Goal: Information Seeking & Learning: Find specific fact

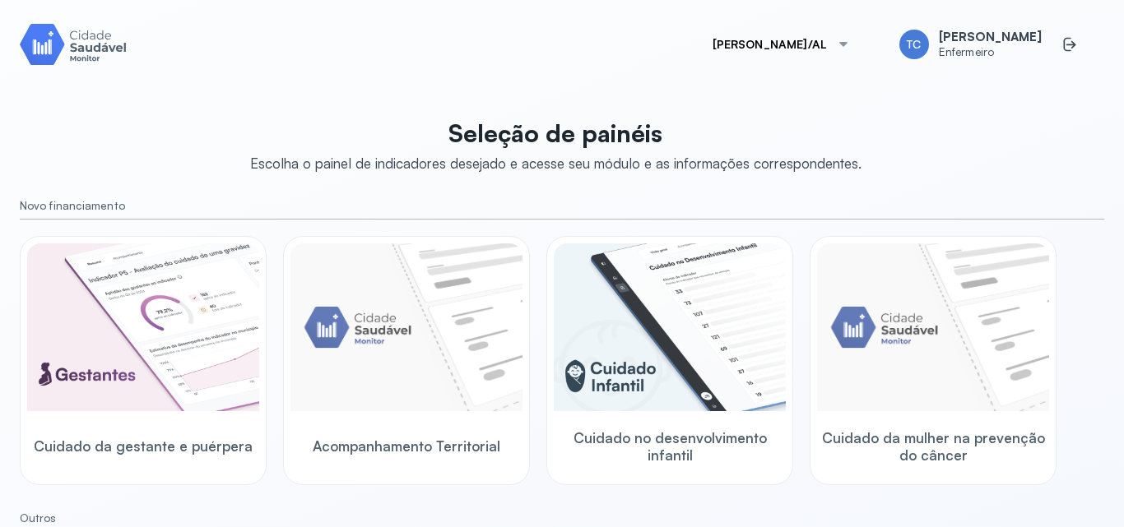
scroll to position [272, 0]
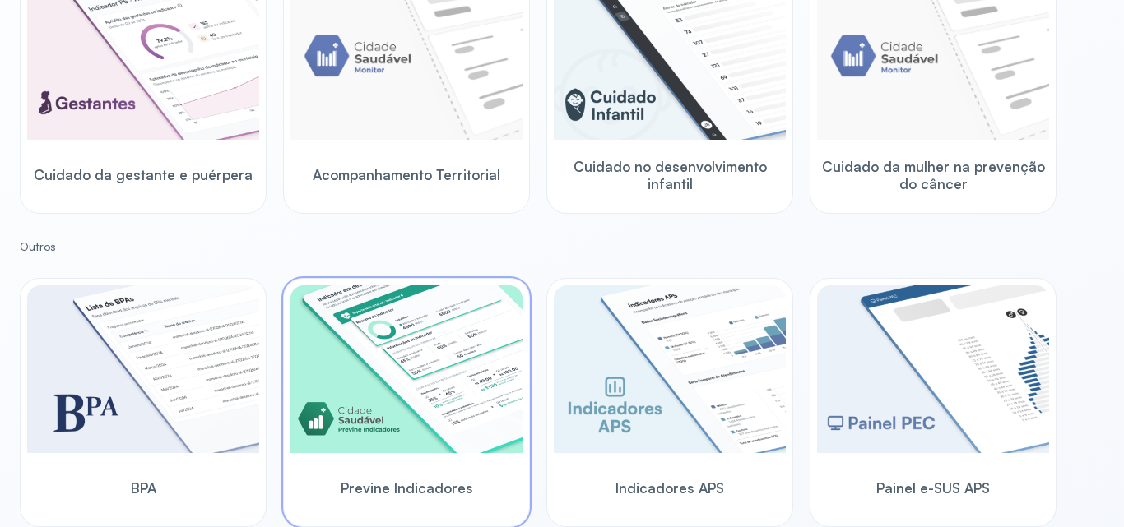
click at [490, 426] on img at bounding box center [406, 369] width 232 height 168
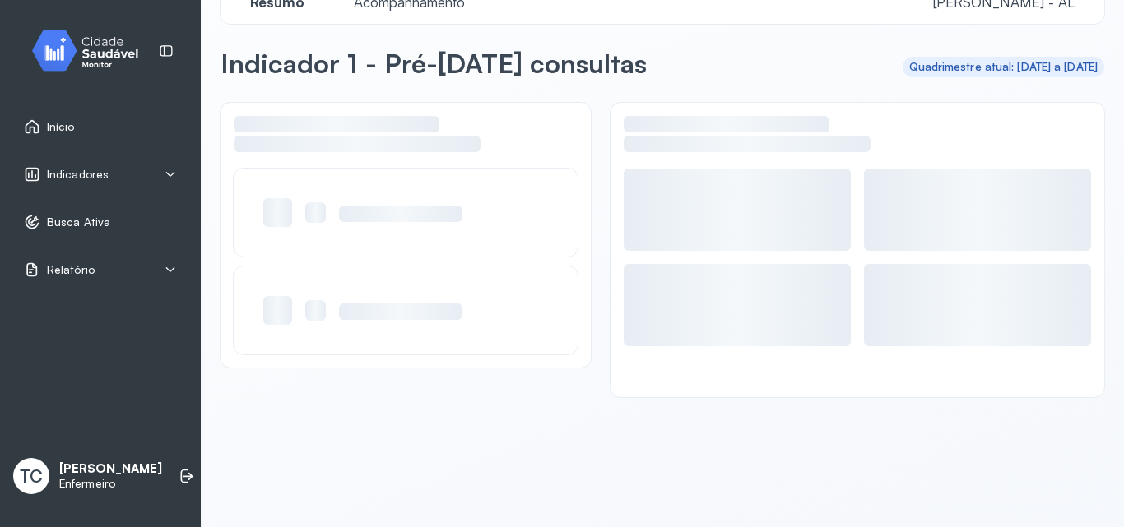
scroll to position [39, 0]
click at [69, 179] on span "Indicadores" at bounding box center [78, 175] width 62 height 14
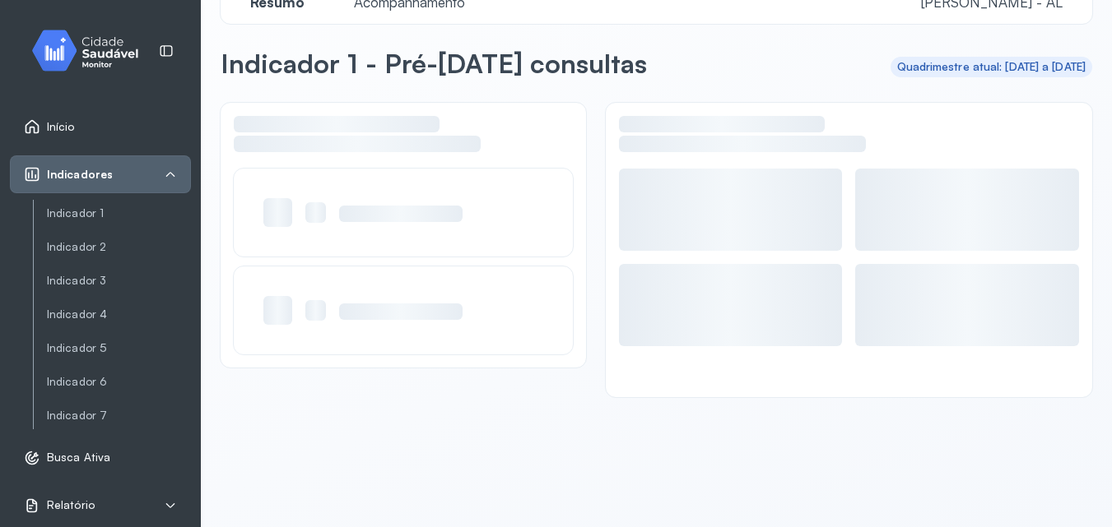
click at [69, 179] on span "Indicadores" at bounding box center [80, 175] width 66 height 14
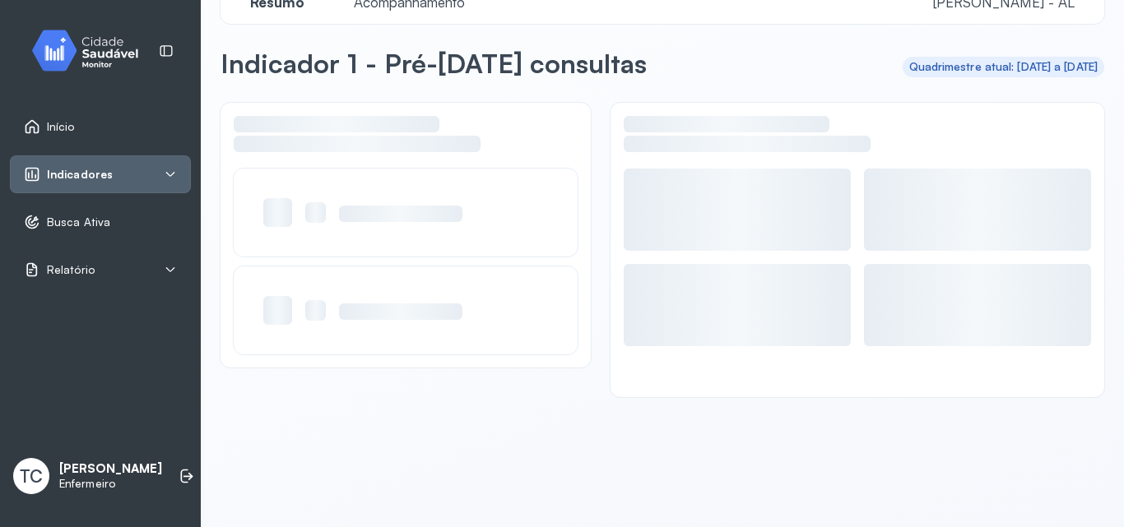
click at [81, 232] on div "Busca Ativa" at bounding box center [100, 222] width 181 height 38
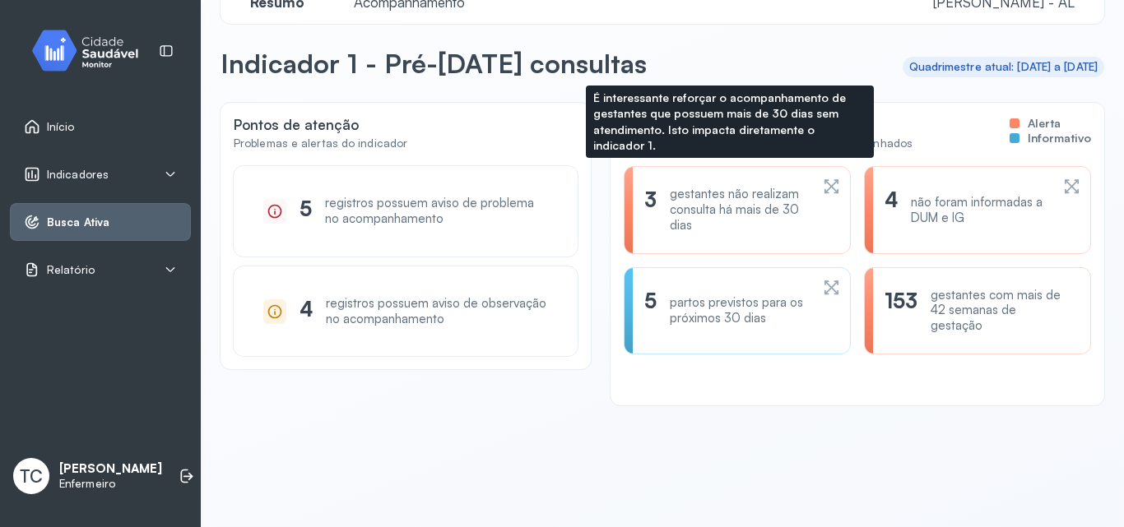
click at [708, 226] on div "gestantes não realizam consulta há mais de 30 dias" at bounding box center [740, 210] width 140 height 46
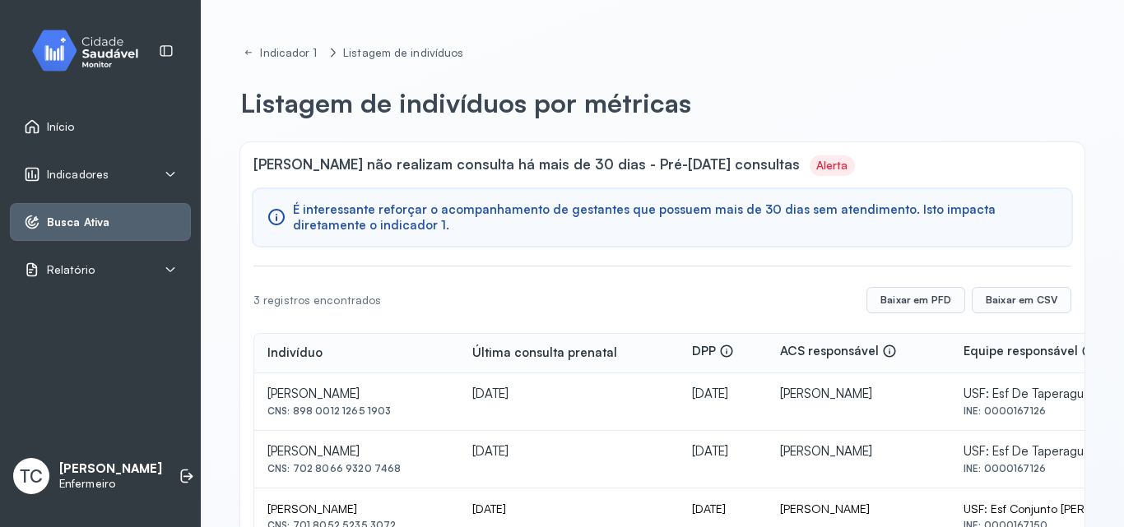
scroll to position [61, 0]
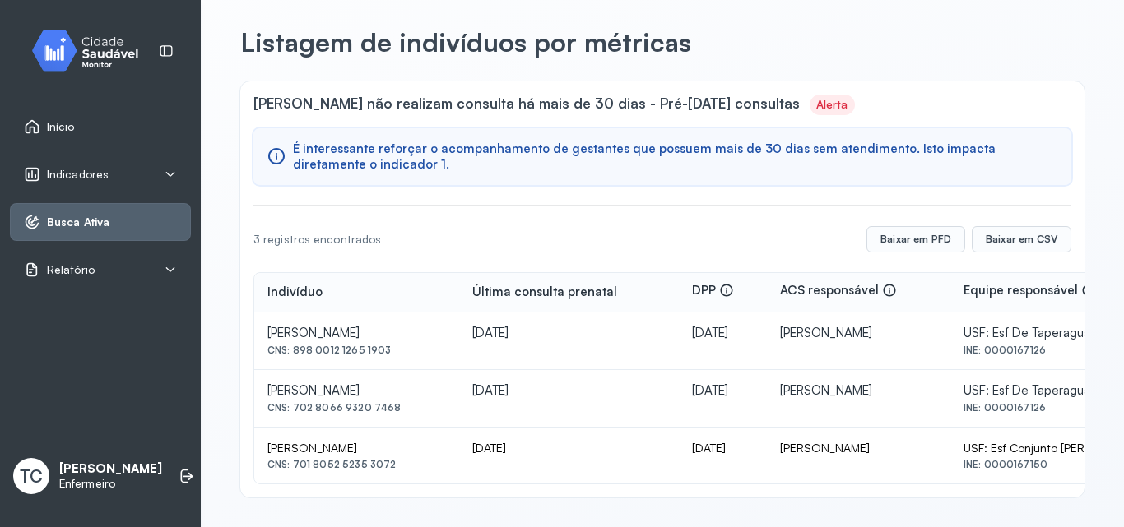
drag, startPoint x: 262, startPoint y: 448, endPoint x: 391, endPoint y: 473, distance: 130.7
click at [391, 473] on td "[PERSON_NAME] CNS: 701 8052 5235 3072" at bounding box center [356, 456] width 205 height 56
copy div "[PERSON_NAME] CNS: 701 8052 5235 3072"
drag, startPoint x: 253, startPoint y: 105, endPoint x: 586, endPoint y: 109, distance: 333.2
click at [586, 109] on div "[PERSON_NAME] não realizam consulta há mais de 30 dias - Pré-[DATE] consultas A…" at bounding box center [662, 289] width 844 height 416
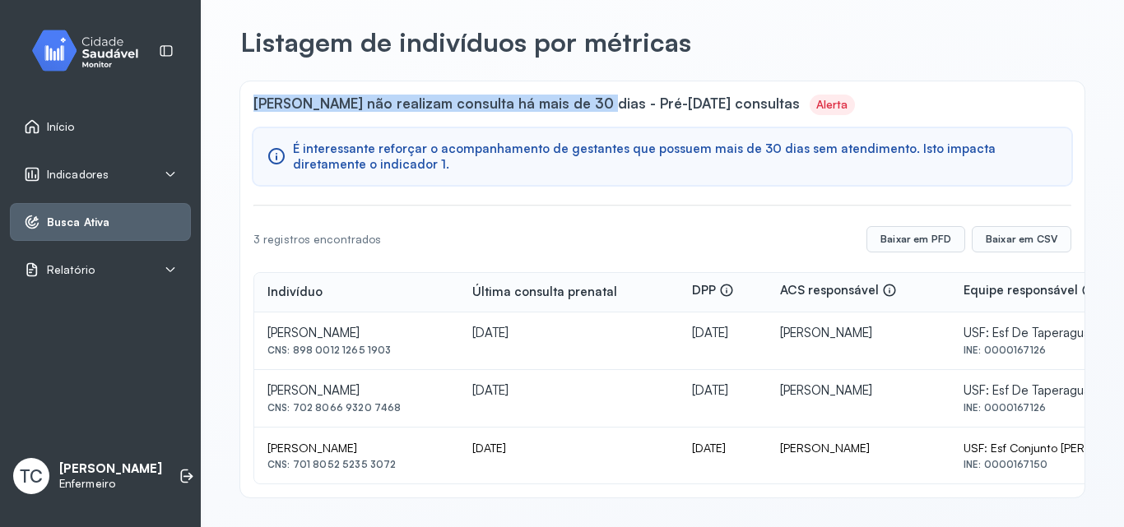
copy span "[PERSON_NAME] não realizam consulta há mais de 30 dias"
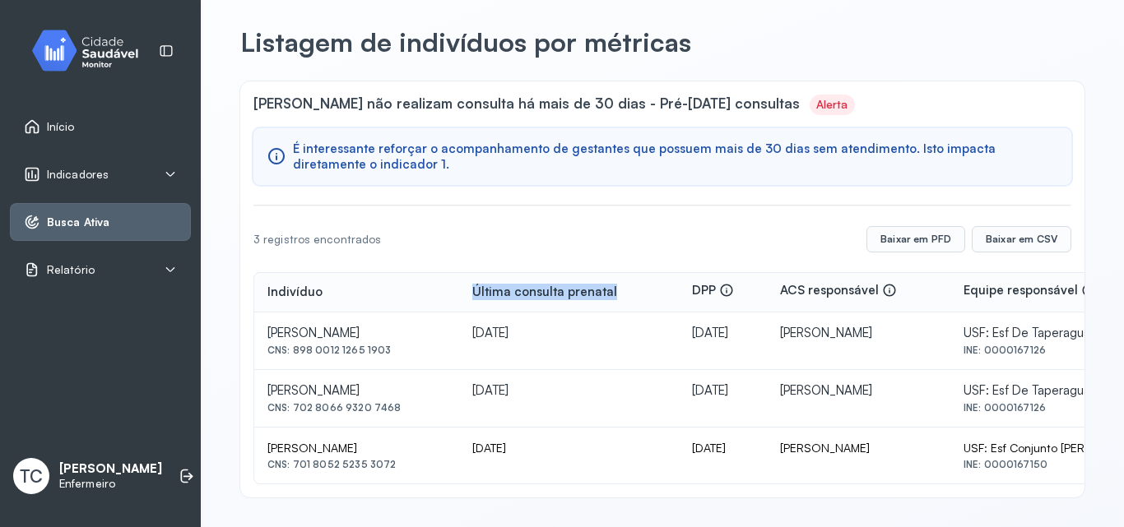
drag, startPoint x: 502, startPoint y: 294, endPoint x: 644, endPoint y: 295, distance: 142.3
click at [644, 295] on div "Última consulta prenatal" at bounding box center [568, 293] width 193 height 16
copy div "Última consulta prenatal"
drag, startPoint x: 497, startPoint y: 449, endPoint x: 564, endPoint y: 448, distance: 66.7
click at [564, 448] on td "[DATE]" at bounding box center [569, 456] width 220 height 56
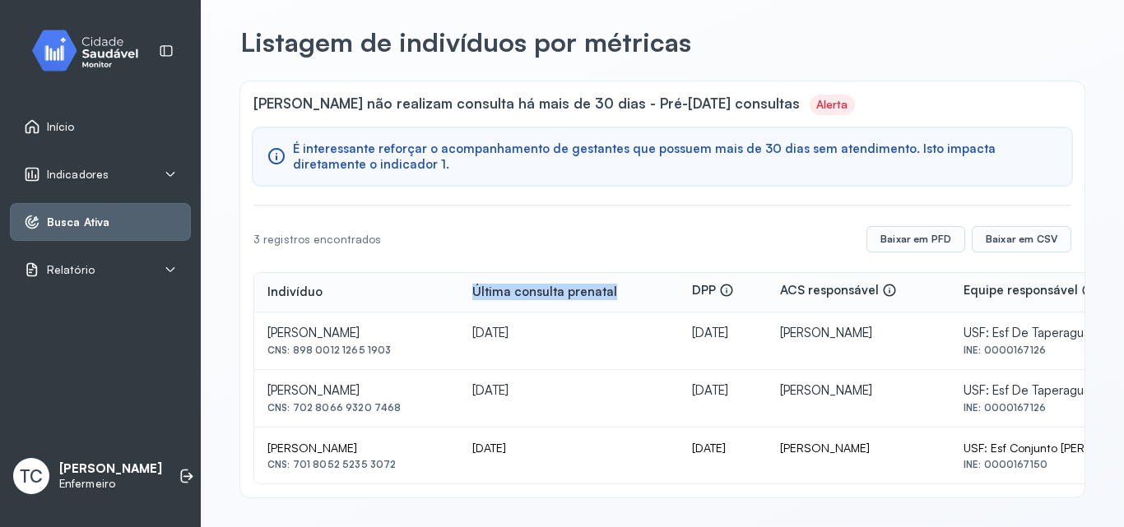
copy div "[DATE]"
